Goal: Task Accomplishment & Management: Use online tool/utility

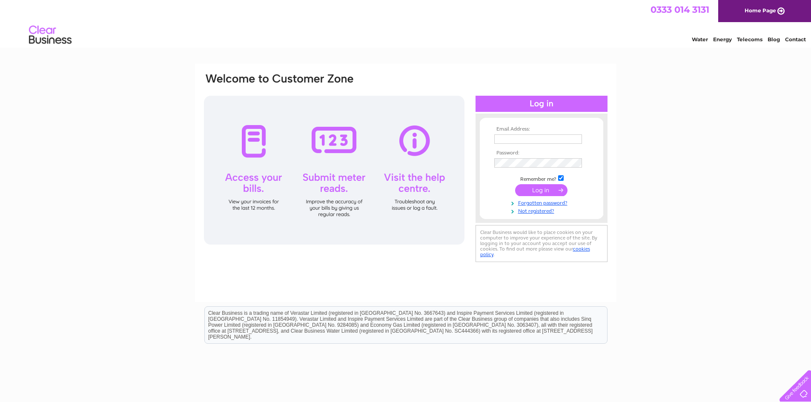
click at [510, 142] on input "text" at bounding box center [538, 139] width 88 height 9
type input "sales@shepherdandmiller.co.uk"
click at [545, 192] on input "submit" at bounding box center [541, 190] width 52 height 12
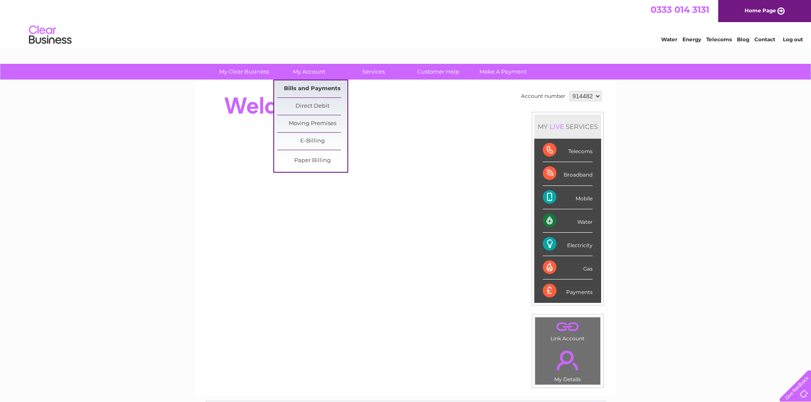
click at [319, 89] on link "Bills and Payments" at bounding box center [312, 88] width 70 height 17
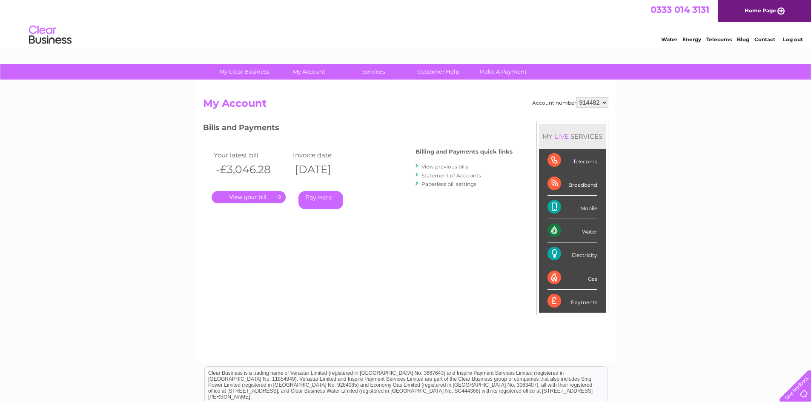
click at [448, 167] on link "View previous bills" at bounding box center [445, 167] width 47 height 6
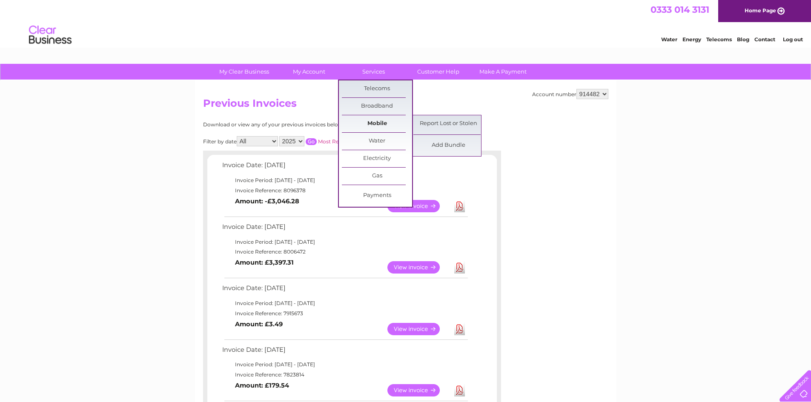
click at [384, 123] on link "Mobile" at bounding box center [377, 123] width 70 height 17
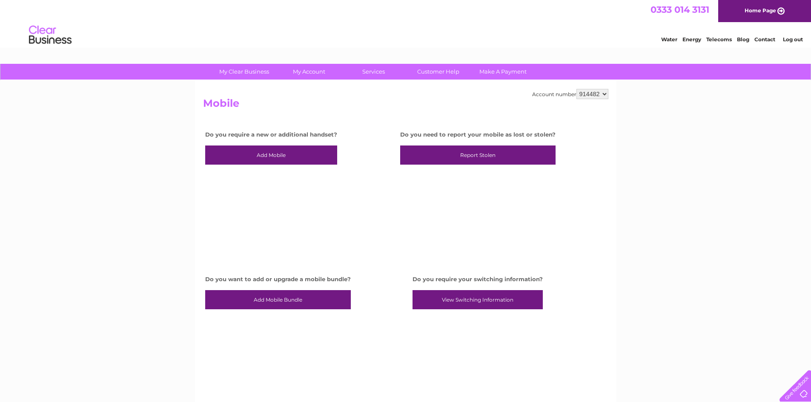
click at [462, 299] on link "View Switching Information" at bounding box center [478, 300] width 130 height 20
click at [102, 180] on div "My Clear Business Login Details My Details My Preferences Link Account My Accou…" at bounding box center [405, 315] width 811 height 502
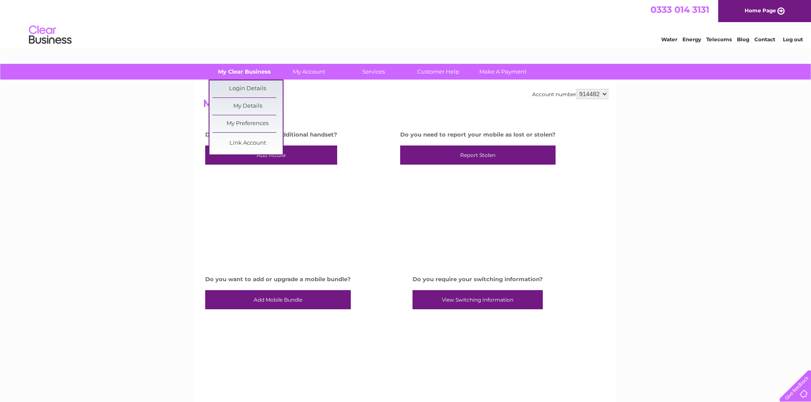
click at [244, 67] on link "My Clear Business" at bounding box center [244, 72] width 70 height 16
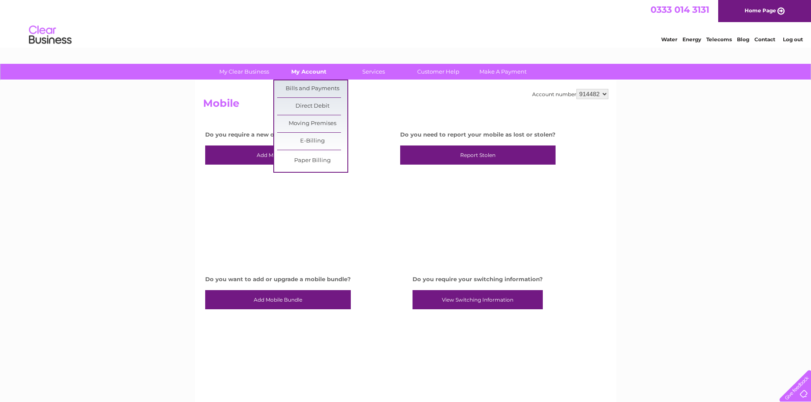
click at [311, 69] on link "My Account" at bounding box center [309, 72] width 70 height 16
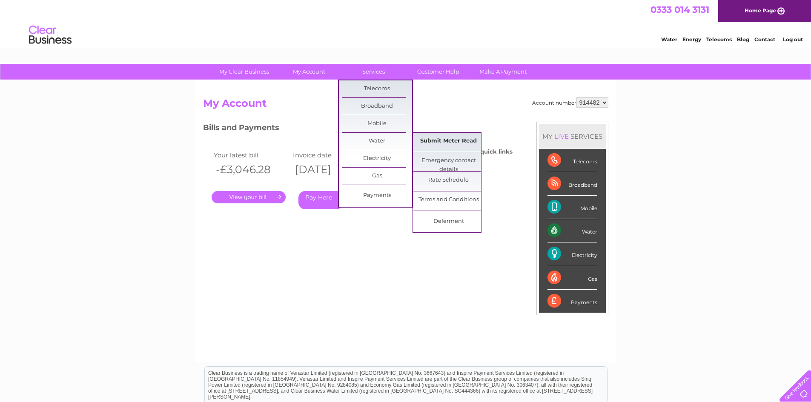
click at [449, 139] on link "Submit Meter Read" at bounding box center [448, 141] width 70 height 17
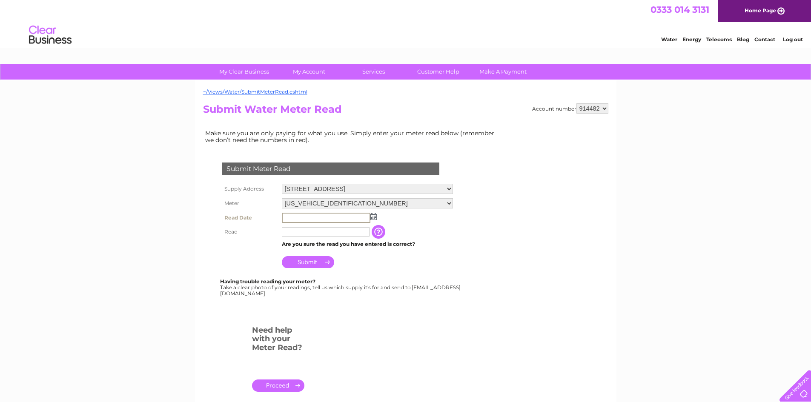
click at [307, 218] on input "text" at bounding box center [326, 218] width 89 height 10
click at [374, 220] on td at bounding box center [367, 218] width 175 height 14
click at [372, 216] on img at bounding box center [373, 216] width 6 height 7
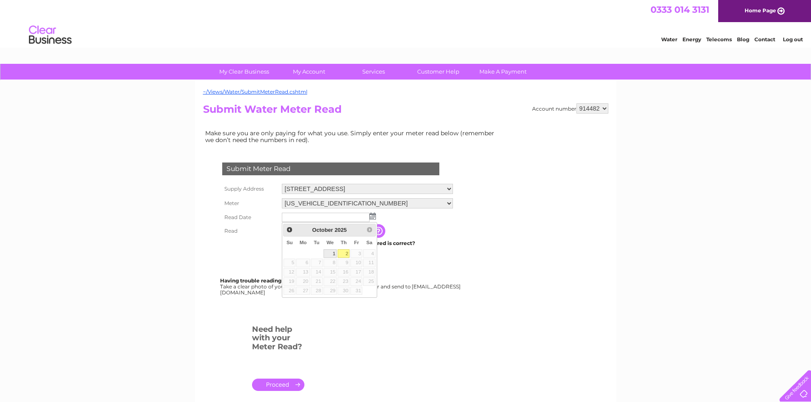
click at [332, 255] on link "1" at bounding box center [331, 254] width 14 height 9
type input "2025/10/01"
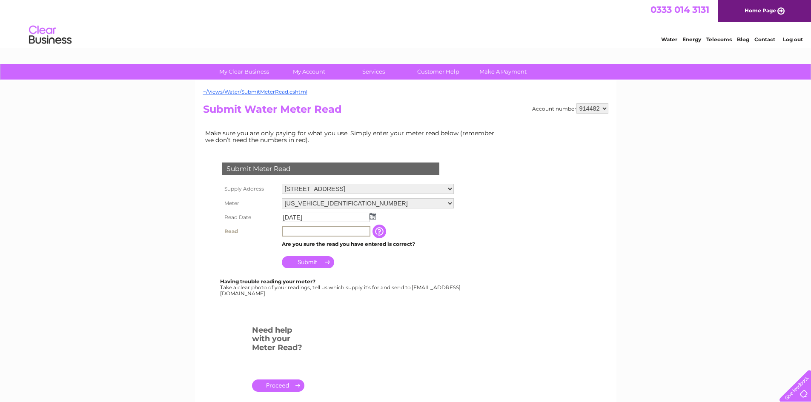
click at [301, 231] on input "text" at bounding box center [326, 232] width 89 height 10
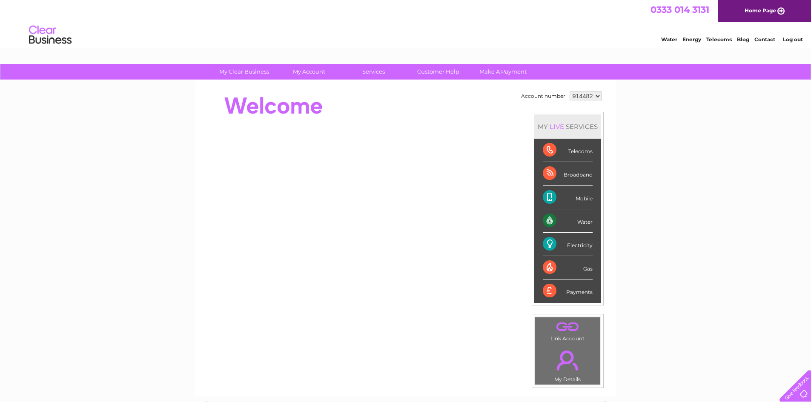
click at [585, 200] on div "Mobile" at bounding box center [568, 197] width 50 height 23
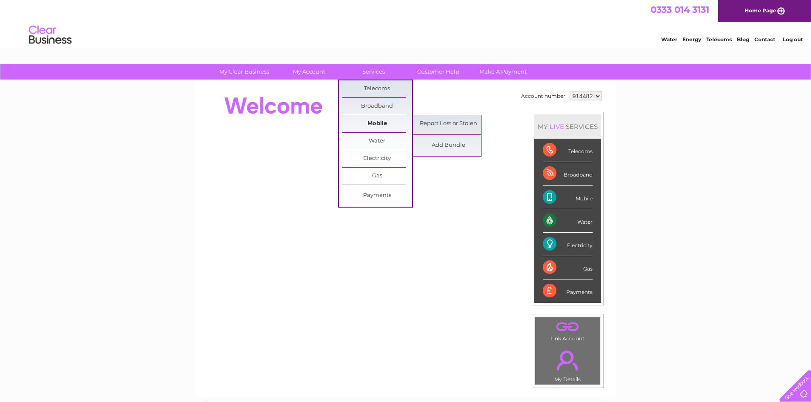
click at [376, 124] on link "Mobile" at bounding box center [377, 123] width 70 height 17
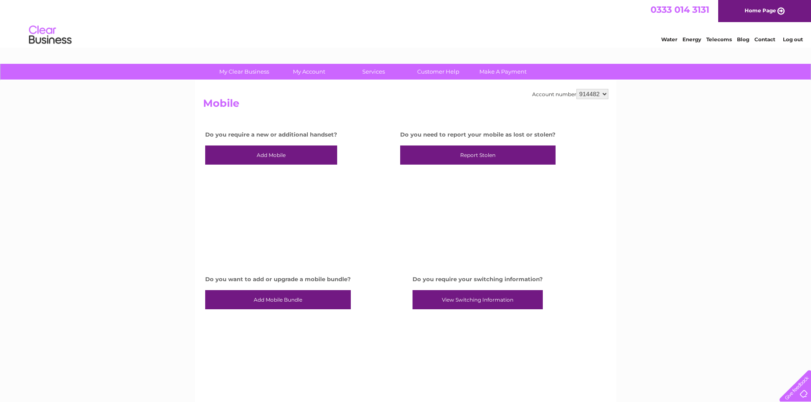
click at [476, 299] on link "View Switching Information" at bounding box center [478, 300] width 130 height 20
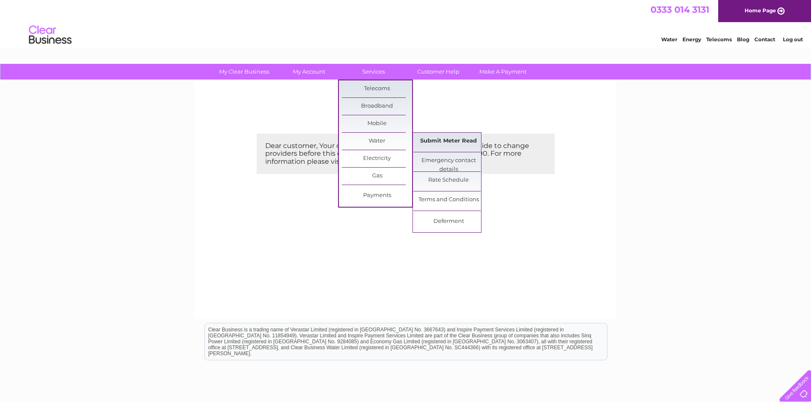
click at [447, 140] on link "Submit Meter Read" at bounding box center [448, 141] width 70 height 17
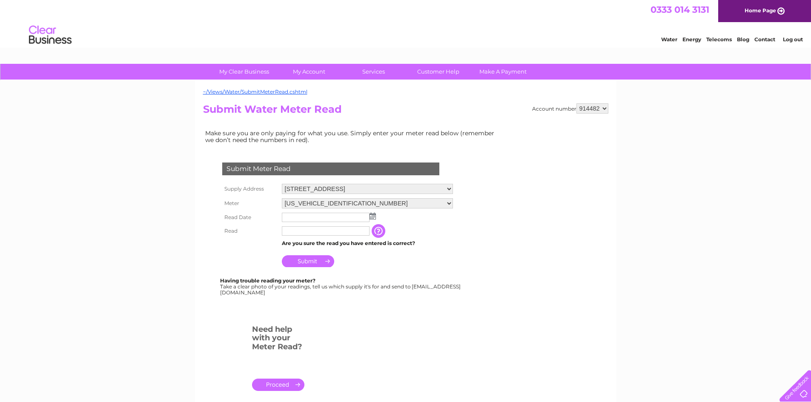
click at [372, 216] on img at bounding box center [373, 216] width 6 height 7
click at [333, 254] on link "1" at bounding box center [331, 254] width 14 height 9
type input "2025/10/01"
click at [293, 232] on input "text" at bounding box center [326, 232] width 89 height 10
type input "00157"
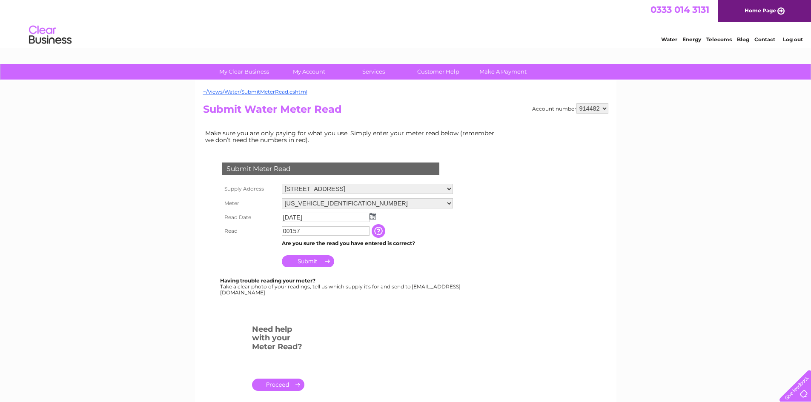
click at [316, 261] on input "Submit" at bounding box center [308, 261] width 52 height 12
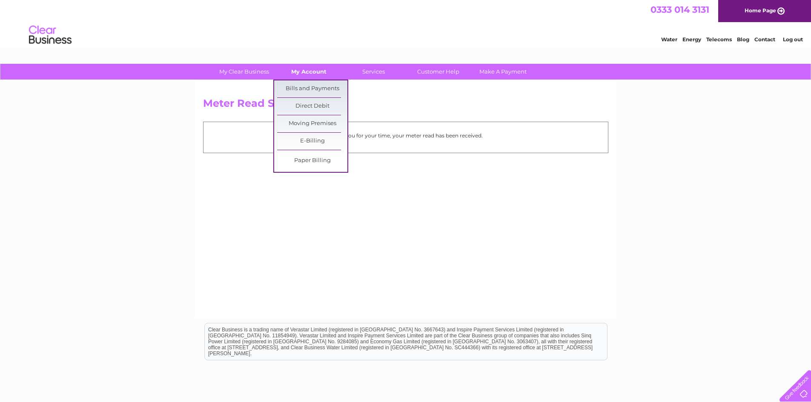
click at [308, 72] on link "My Account" at bounding box center [309, 72] width 70 height 16
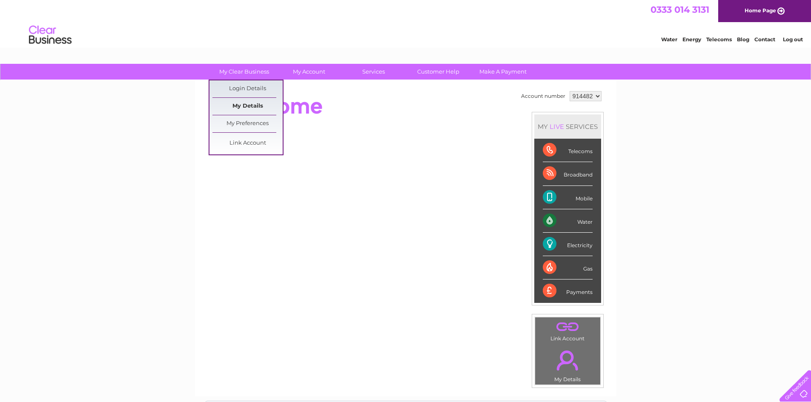
click at [242, 106] on link "My Details" at bounding box center [247, 106] width 70 height 17
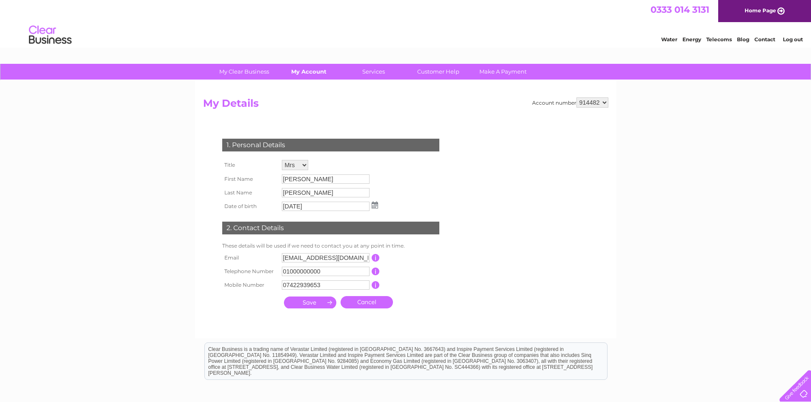
click at [318, 72] on link "My Account" at bounding box center [309, 72] width 70 height 16
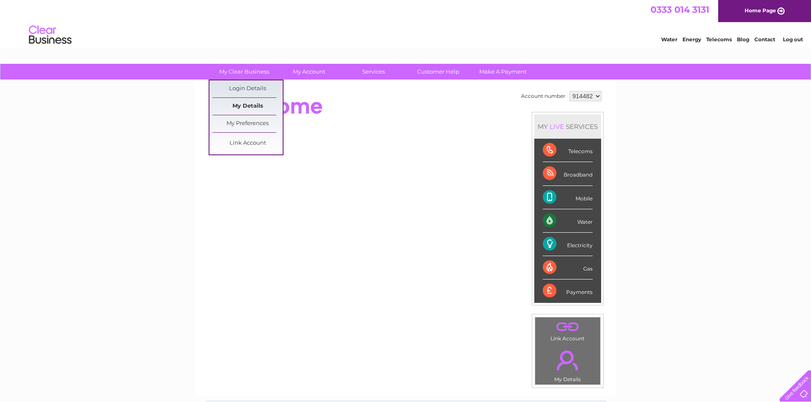
click at [255, 107] on link "My Details" at bounding box center [247, 106] width 70 height 17
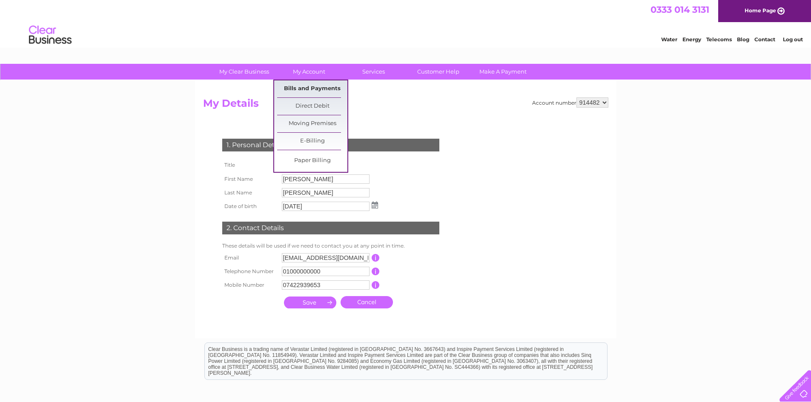
click at [325, 86] on link "Bills and Payments" at bounding box center [312, 88] width 70 height 17
